Goal: Obtain resource: Download file/media

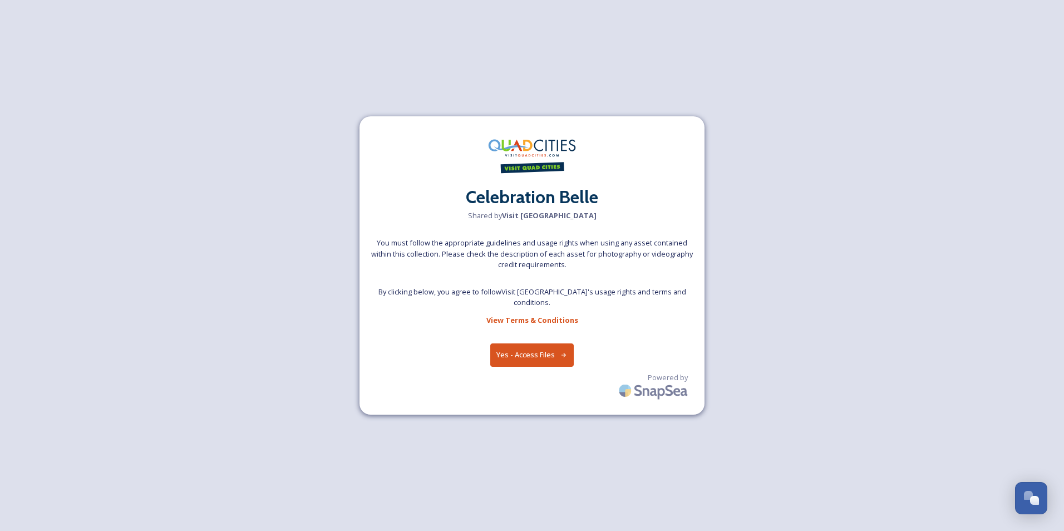
click at [528, 351] on button "Yes - Access Files" at bounding box center [532, 355] width 84 height 23
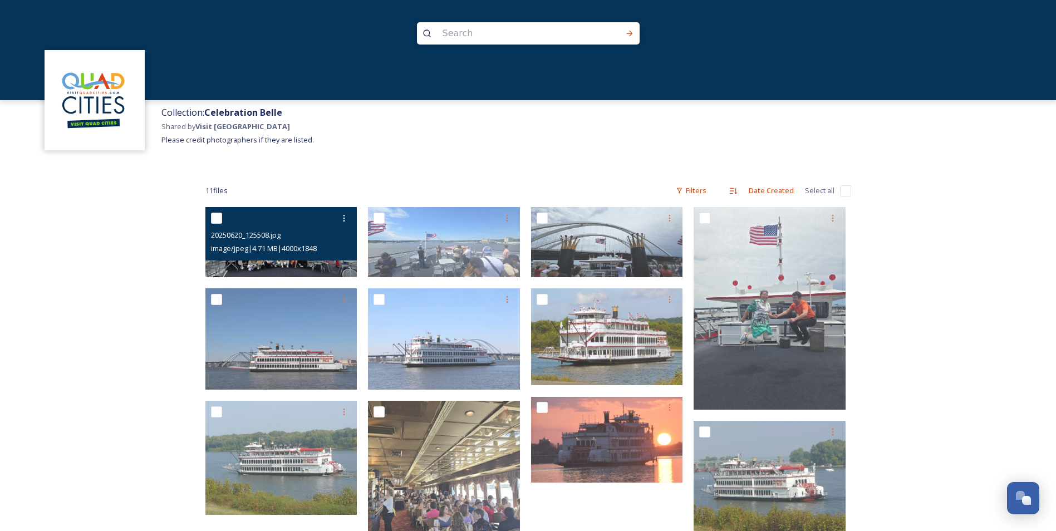
click at [295, 261] on img at bounding box center [281, 242] width 152 height 70
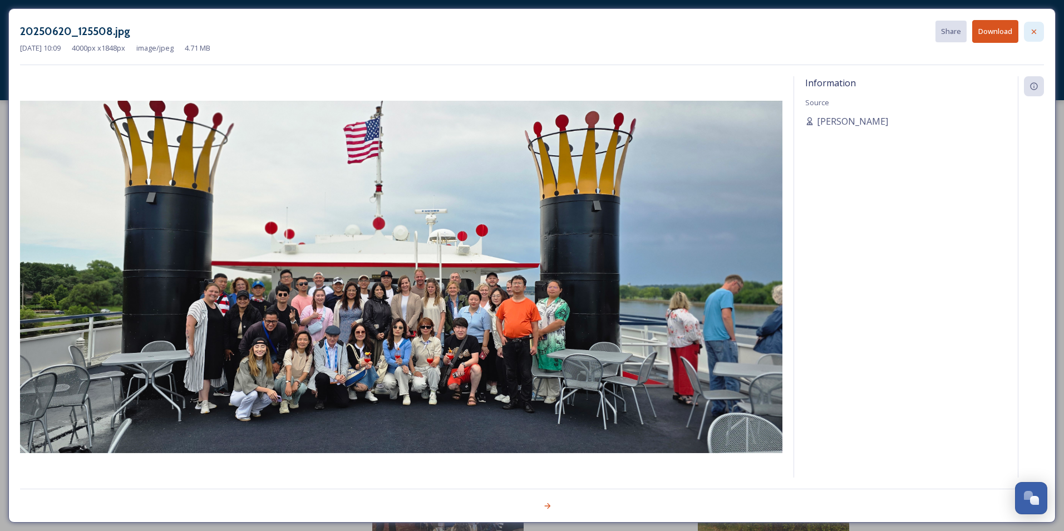
click at [1033, 29] on icon at bounding box center [1034, 31] width 9 height 9
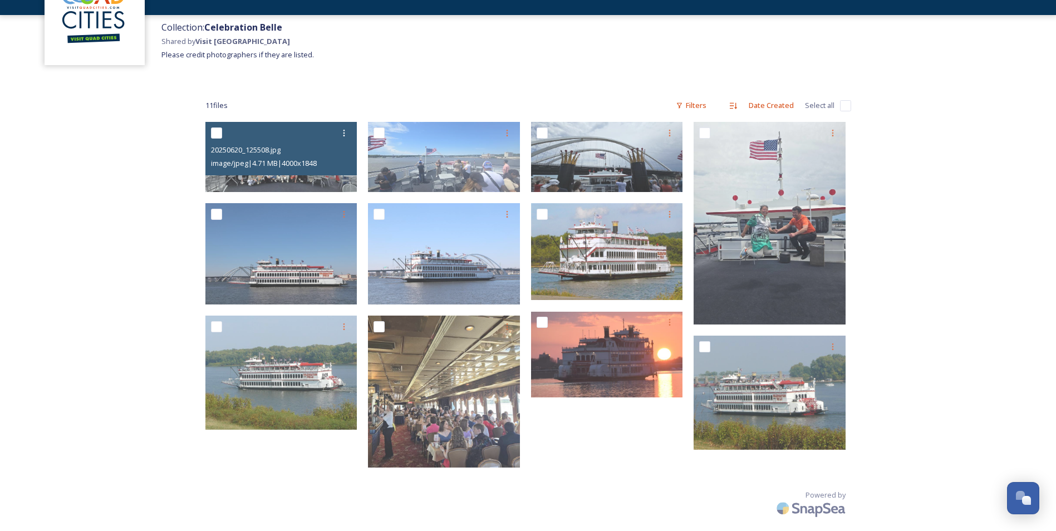
scroll to position [86, 0]
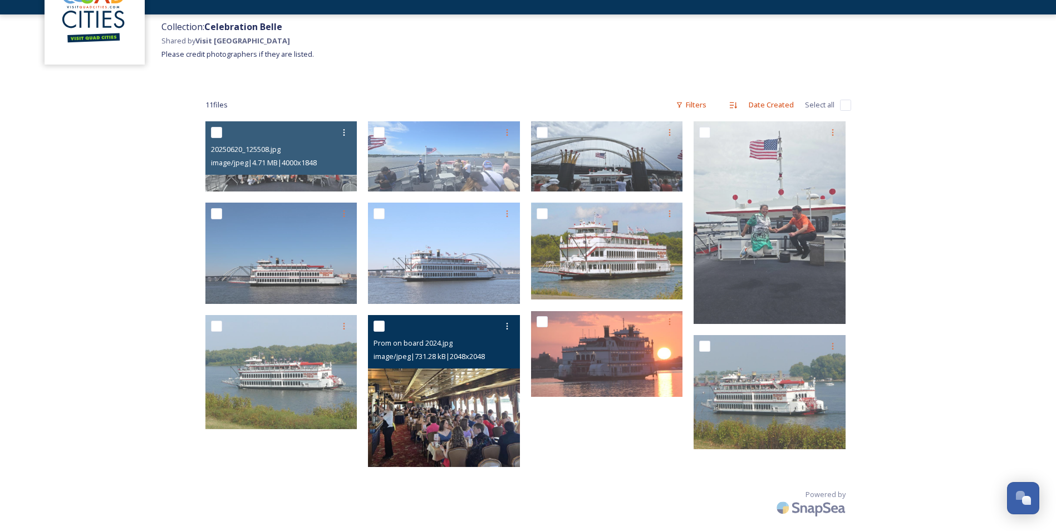
click at [445, 400] on img at bounding box center [444, 391] width 152 height 152
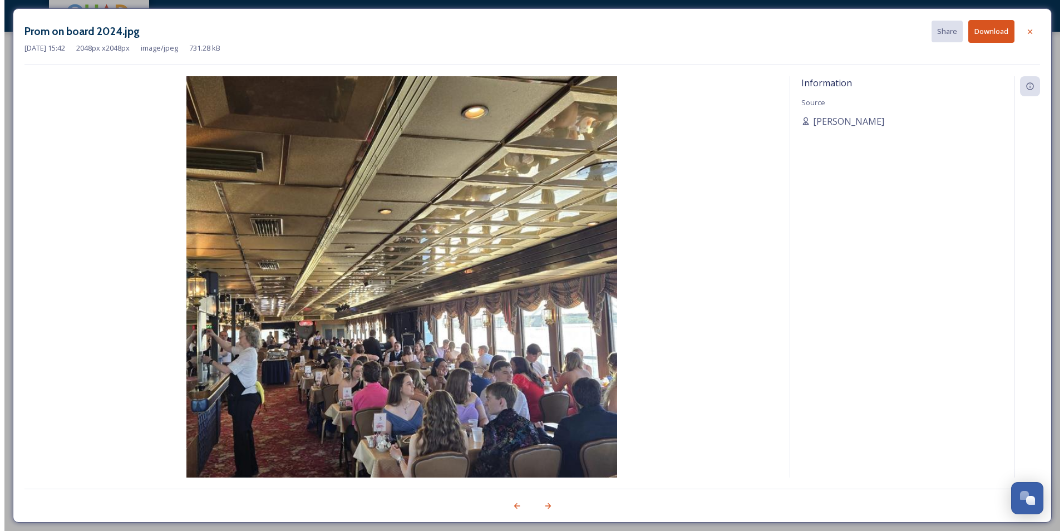
scroll to position [68, 0]
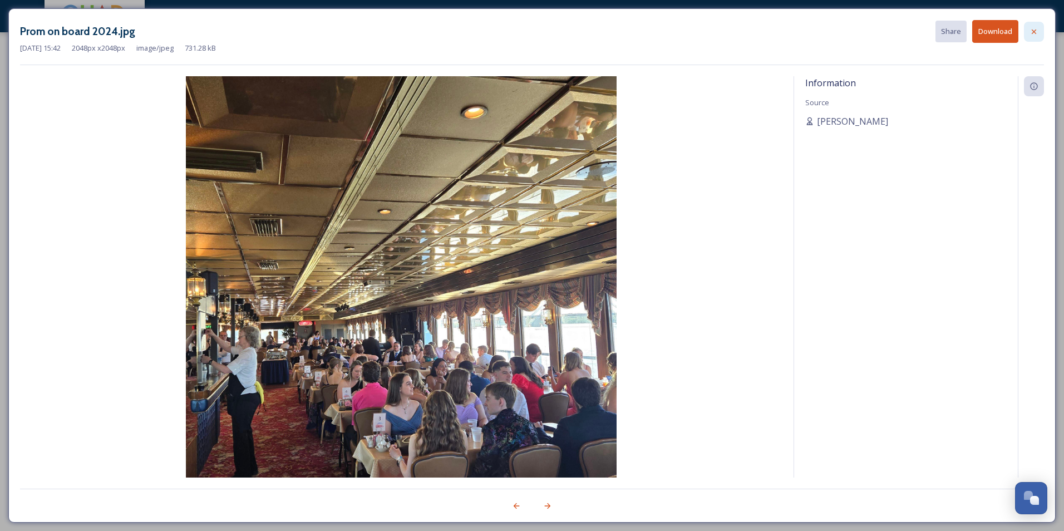
click at [1037, 31] on icon at bounding box center [1034, 31] width 9 height 9
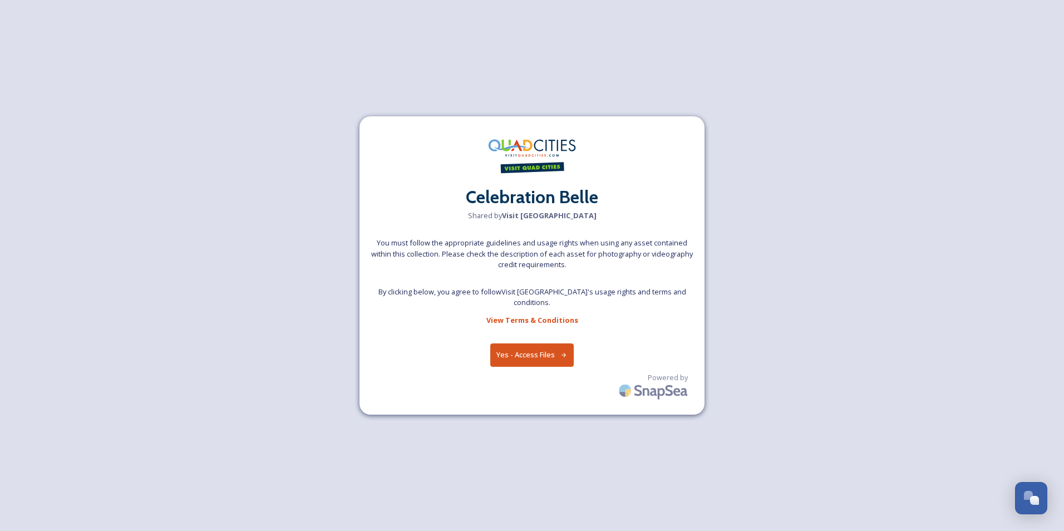
click at [532, 351] on button "Yes - Access Files" at bounding box center [532, 355] width 84 height 23
click at [529, 351] on button "Yes - Access Files" at bounding box center [532, 355] width 84 height 23
